Goal: Task Accomplishment & Management: Manage account settings

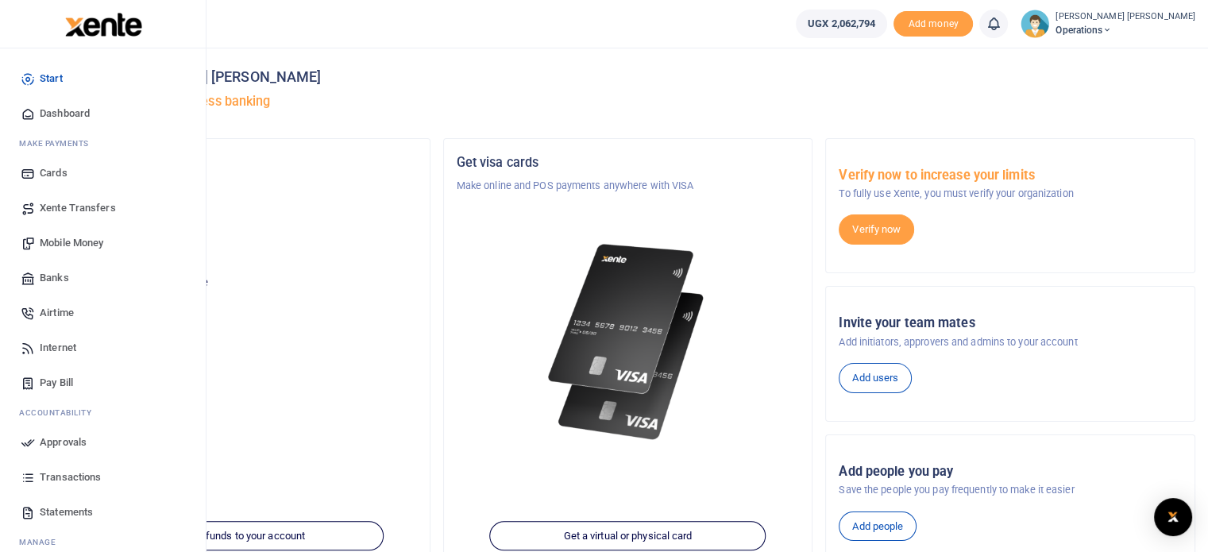
click at [103, 246] on span "Mobile Money" at bounding box center [72, 243] width 64 height 16
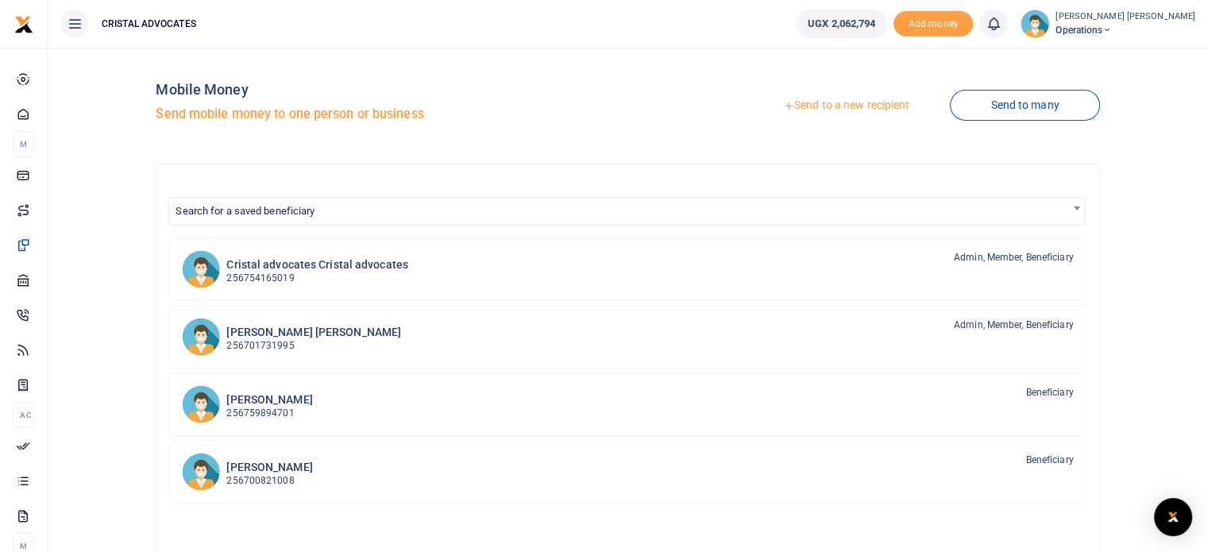
click at [861, 108] on link "Send to a new recipient" at bounding box center [845, 105] width 207 height 29
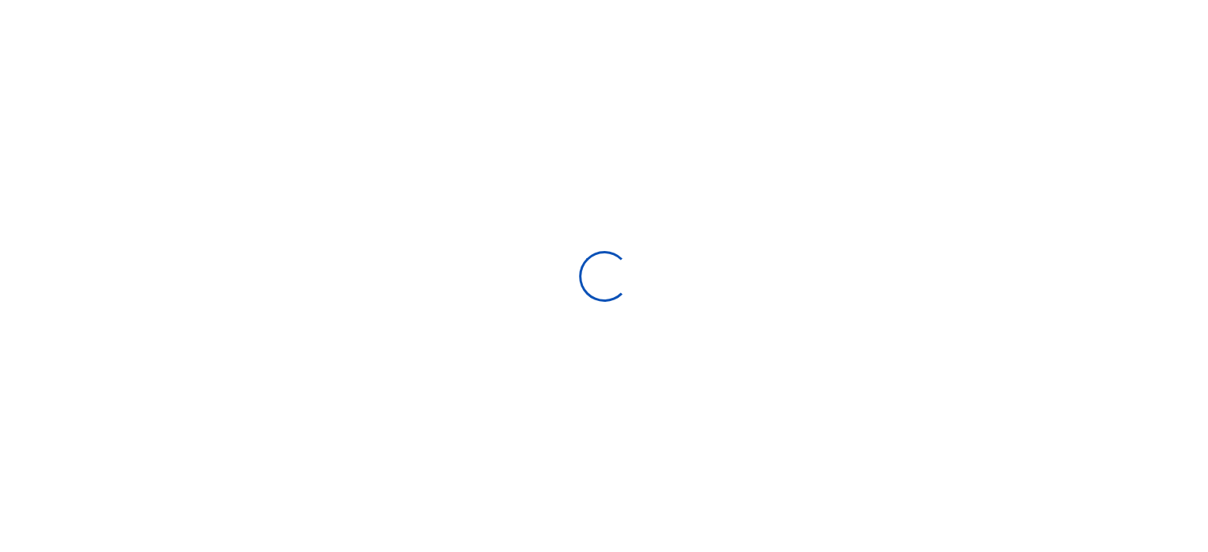
select select "Loading bundles"
select select
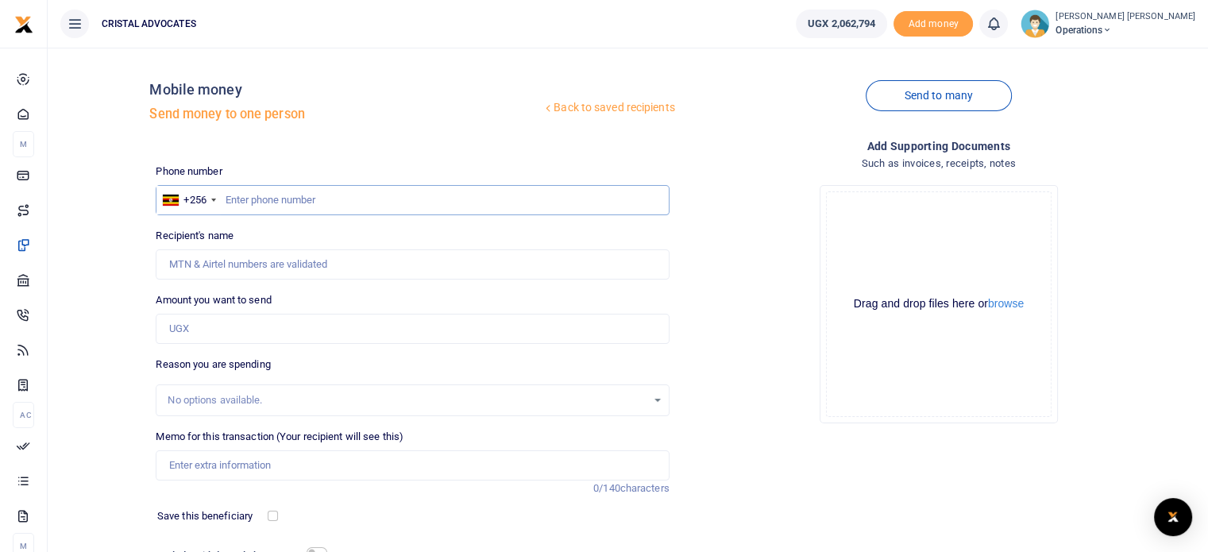
click at [283, 196] on input "text" at bounding box center [412, 200] width 513 height 30
type input "763290465"
type input "Denis Kakembo"
type input "763290465"
click at [221, 317] on input "Amount you want to send" at bounding box center [412, 329] width 513 height 30
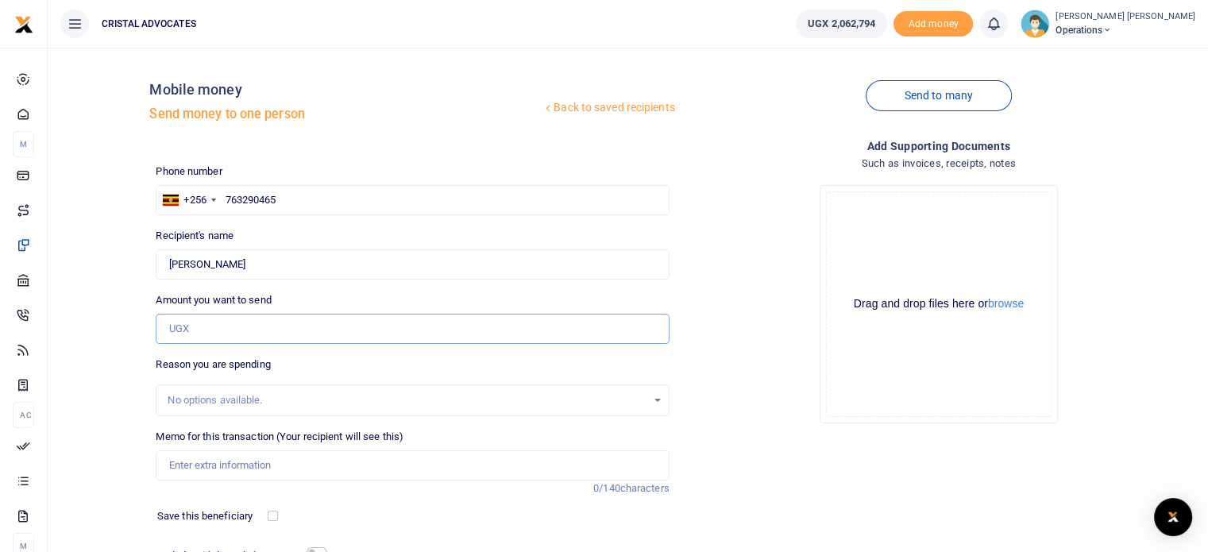
type input "500,000"
click at [248, 468] on input "Memo for this transaction (Your recipient will see this)" at bounding box center [412, 465] width 513 height 30
type input "Business development"
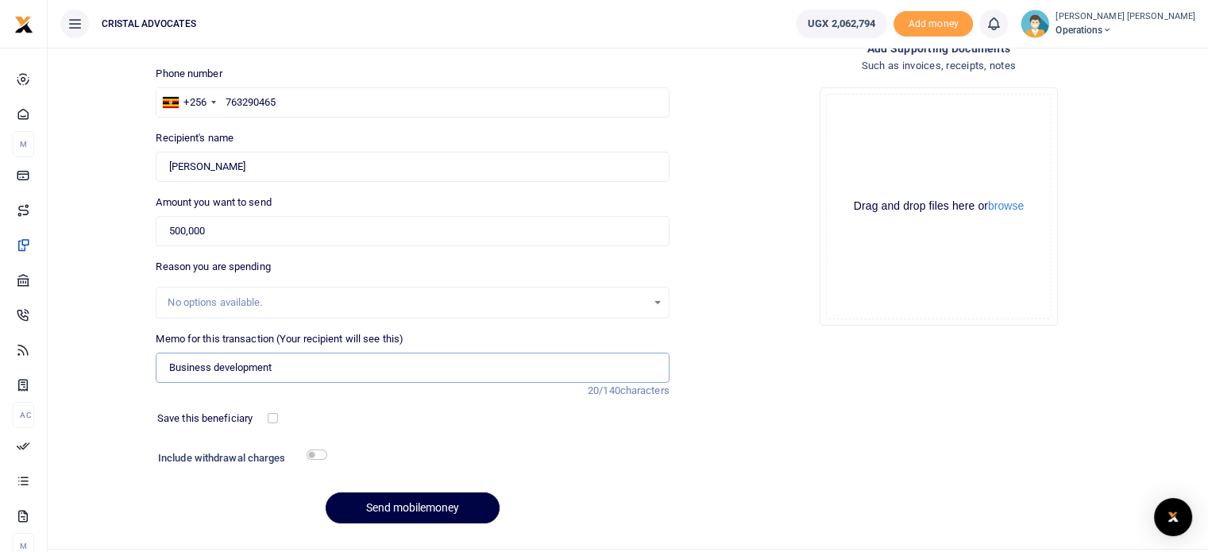
scroll to position [135, 0]
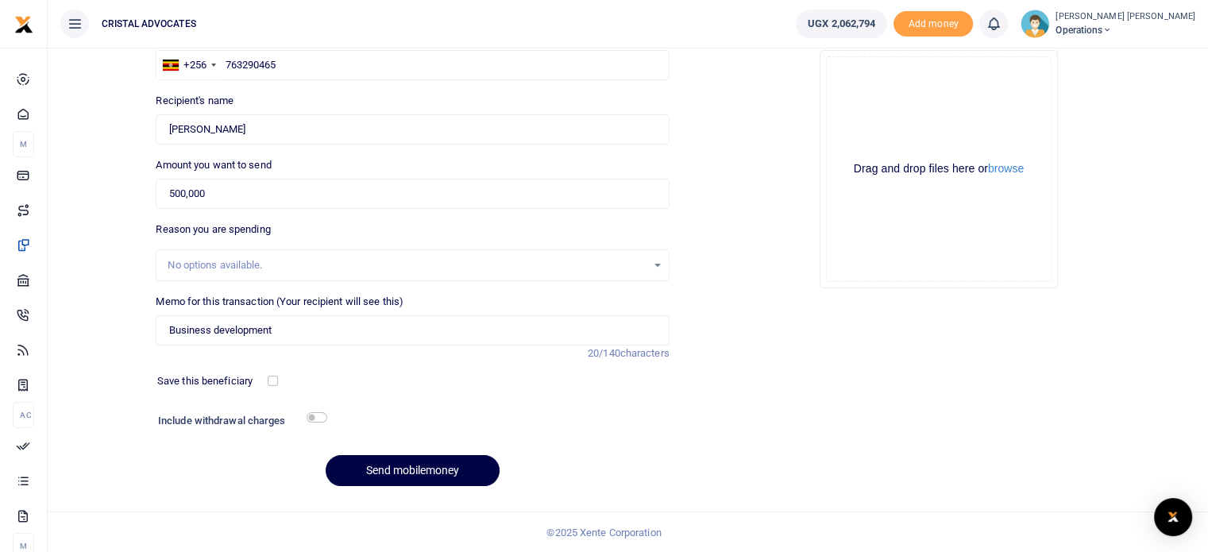
click at [328, 412] on div at bounding box center [479, 422] width 306 height 25
click at [326, 414] on input "checkbox" at bounding box center [316, 417] width 21 height 10
checkbox input "true"
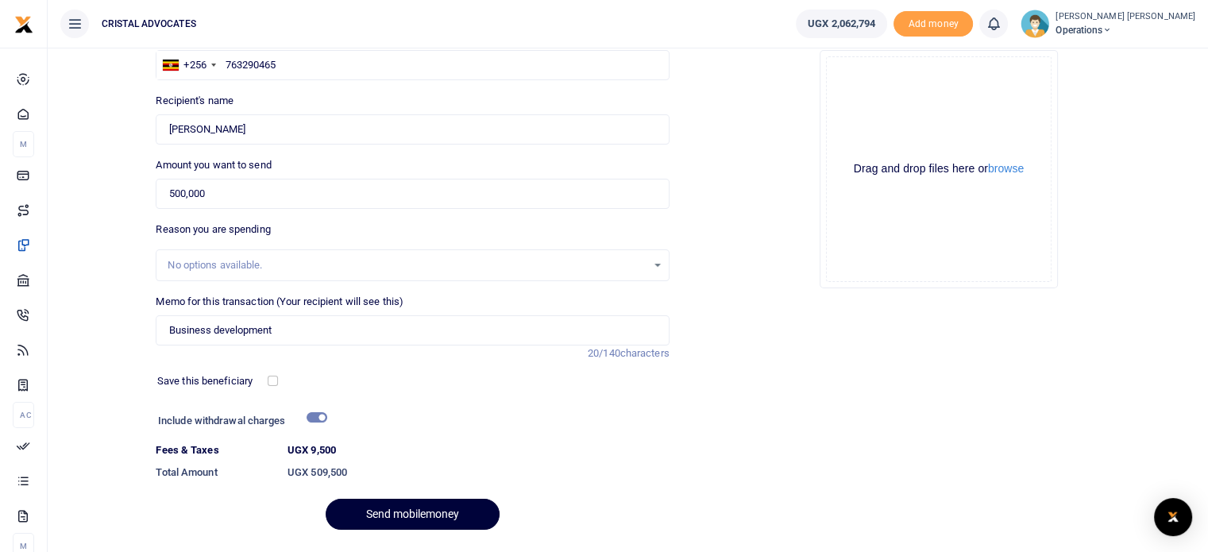
click at [391, 505] on button "Send mobilemoney" at bounding box center [412, 514] width 174 height 31
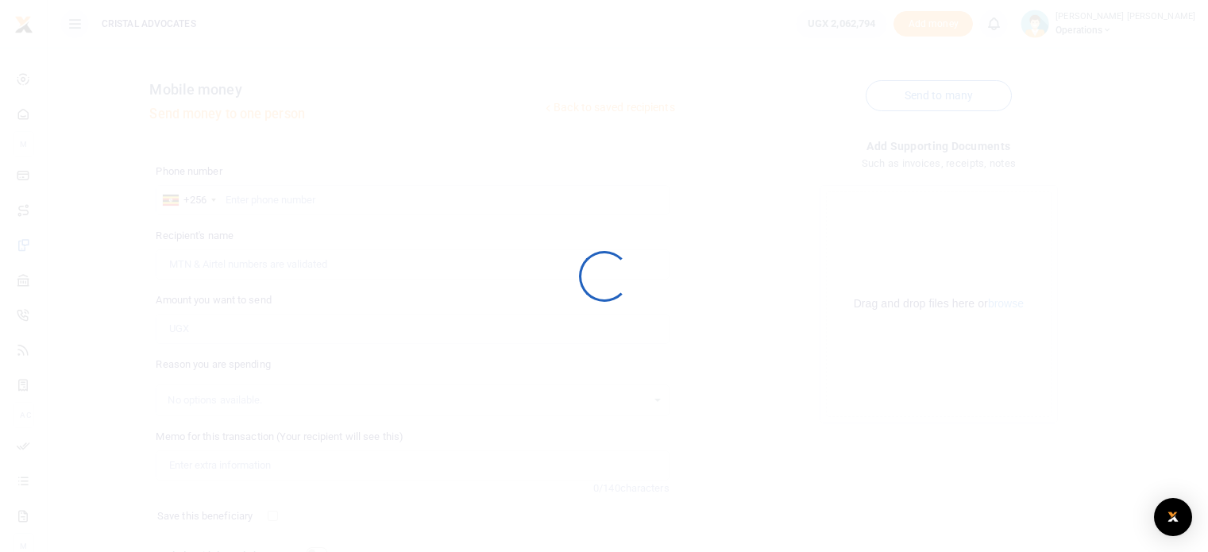
scroll to position [135, 0]
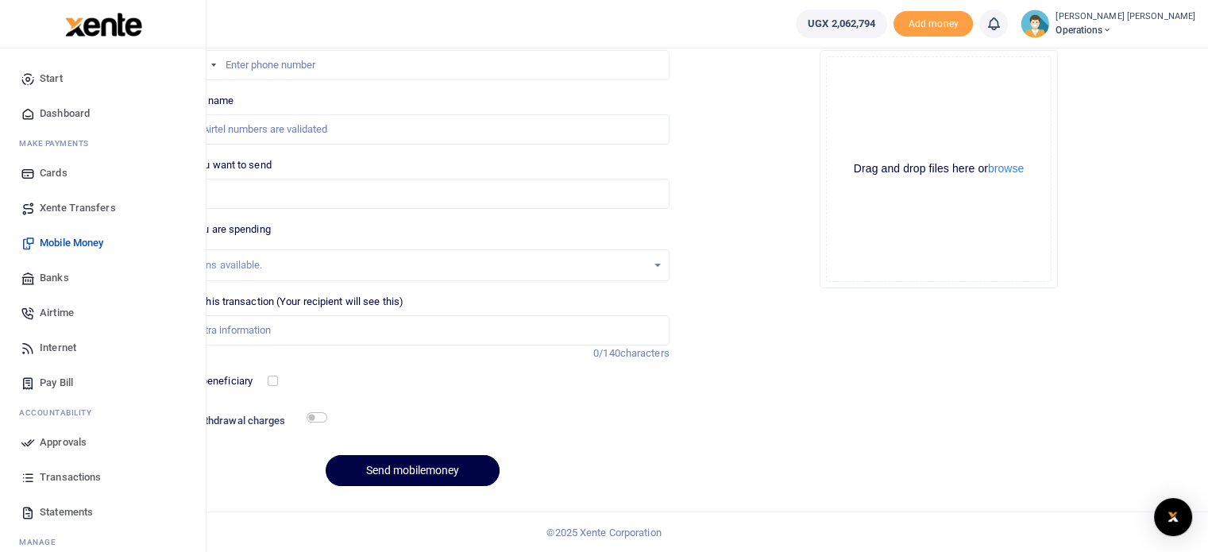
click at [64, 447] on span "Approvals" at bounding box center [63, 442] width 47 height 16
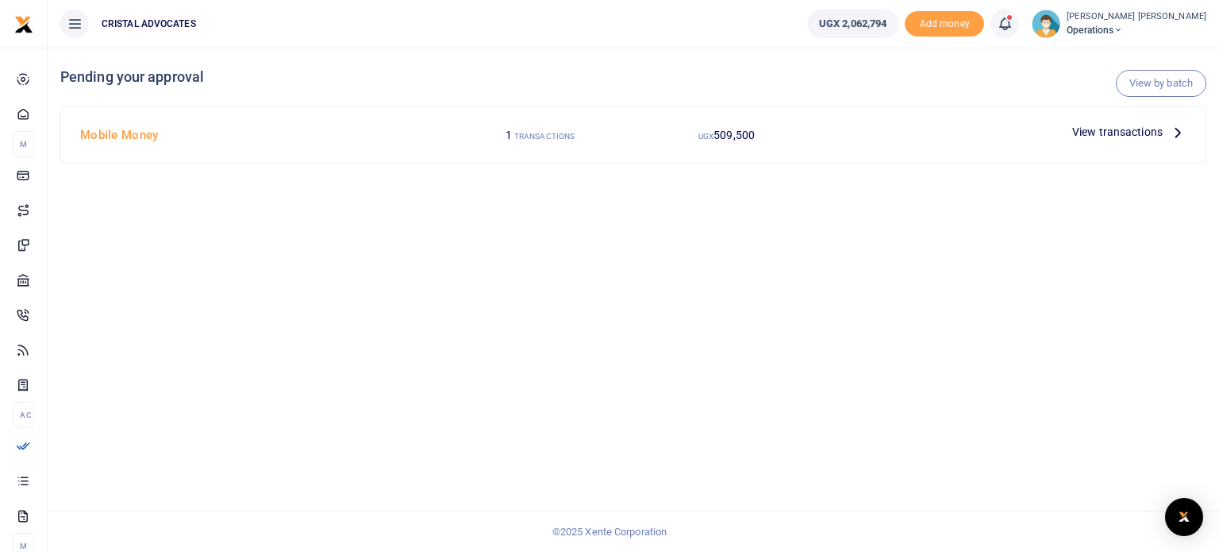
click at [1174, 135] on icon at bounding box center [1177, 131] width 17 height 17
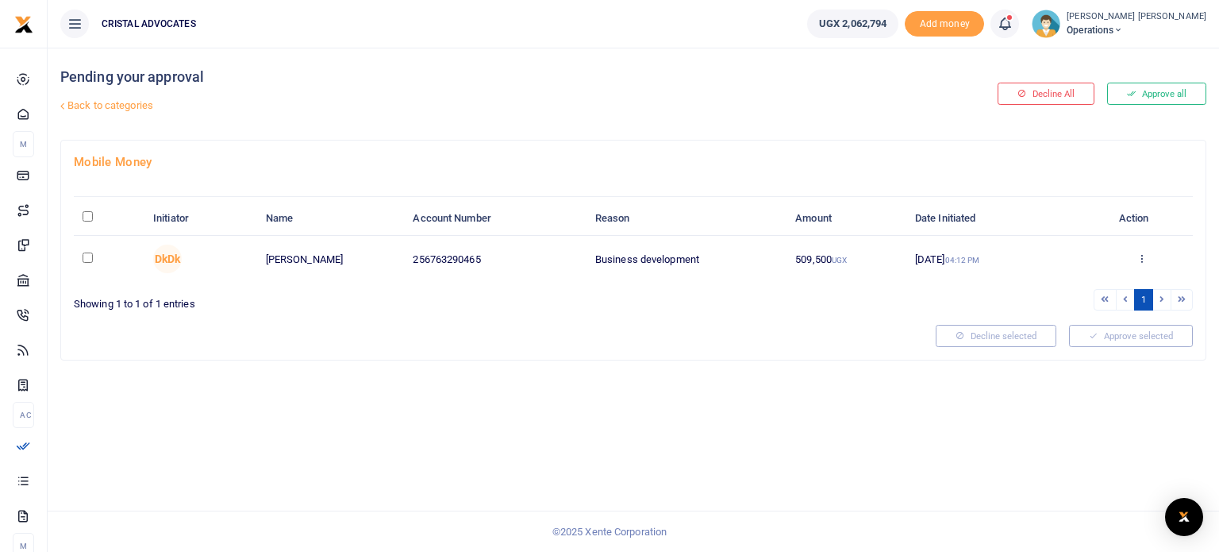
click at [85, 253] on input "checkbox" at bounding box center [88, 257] width 10 height 10
checkbox input "true"
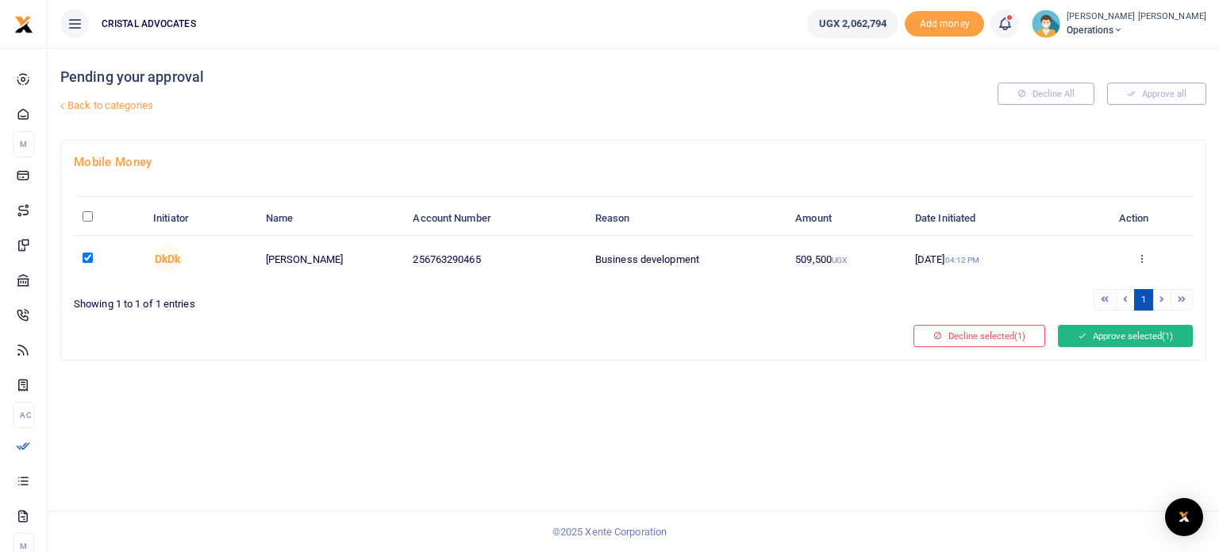
click at [1106, 328] on button "Approve selected (1)" at bounding box center [1125, 336] width 135 height 22
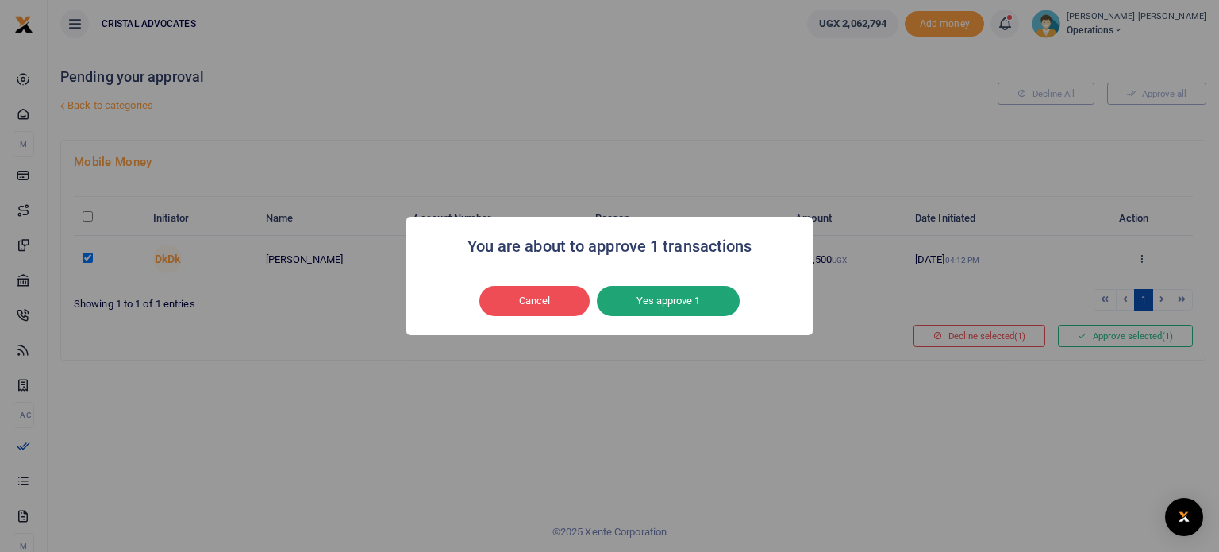
click at [658, 307] on button "Yes approve 1" at bounding box center [668, 301] width 143 height 30
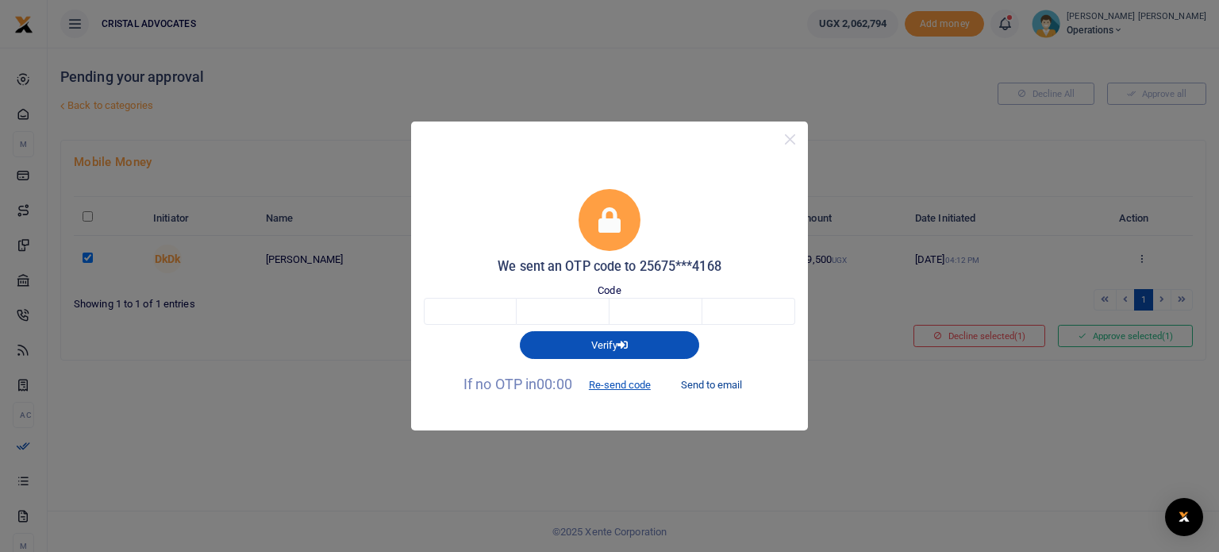
click at [702, 387] on button "Send to email" at bounding box center [712, 385] width 88 height 27
click at [473, 306] on input "text" at bounding box center [470, 311] width 93 height 27
type input "9"
type input "3"
type input "5"
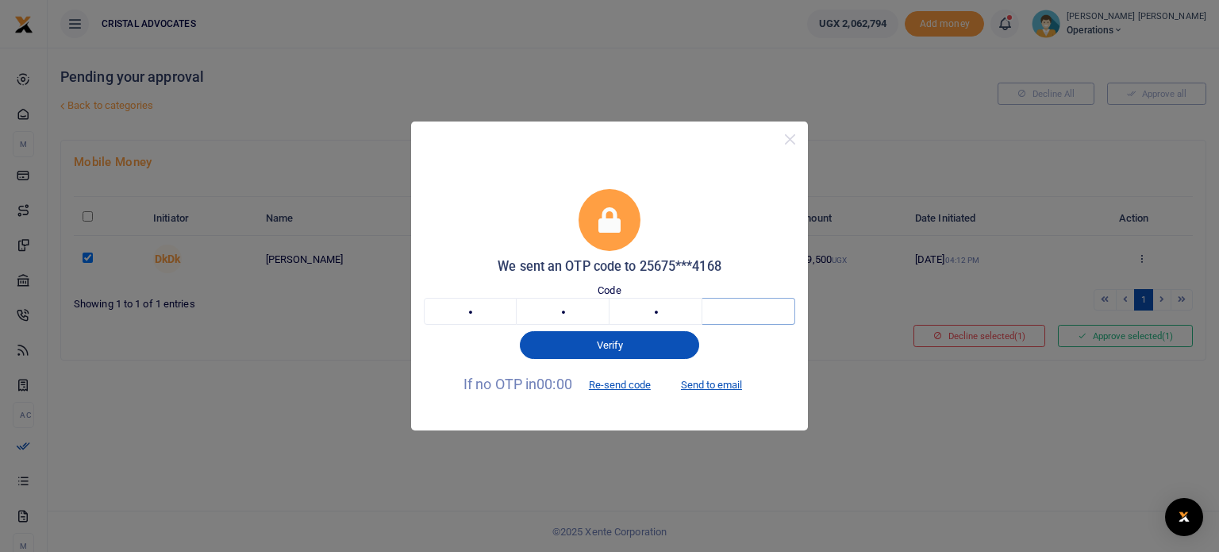
type input "9"
